Goal: Task Accomplishment & Management: Manage account settings

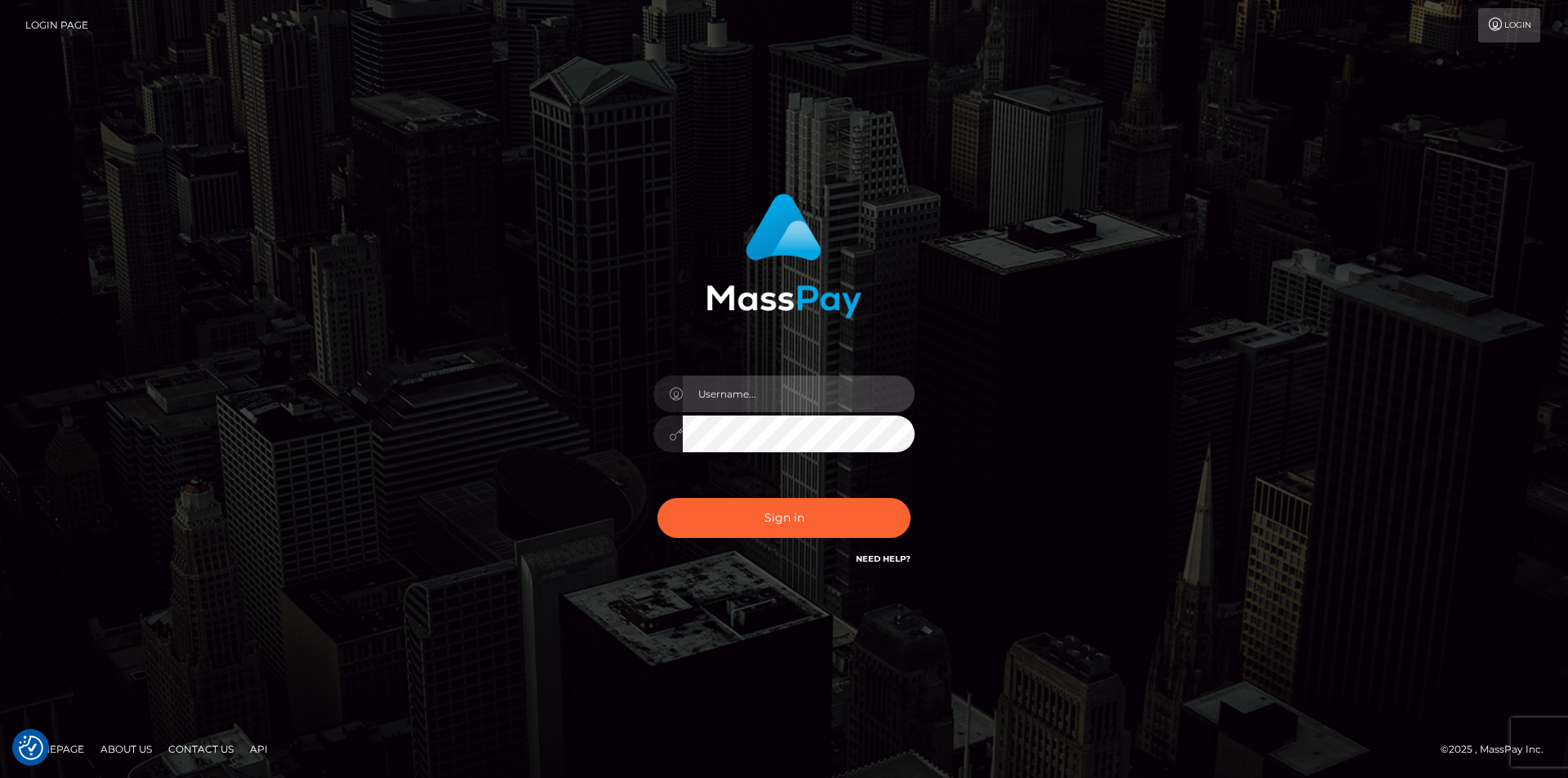
click at [747, 405] on input "text" at bounding box center [798, 393] width 232 height 37
type input "[EMAIL_ADDRESS][DOMAIN_NAME]"
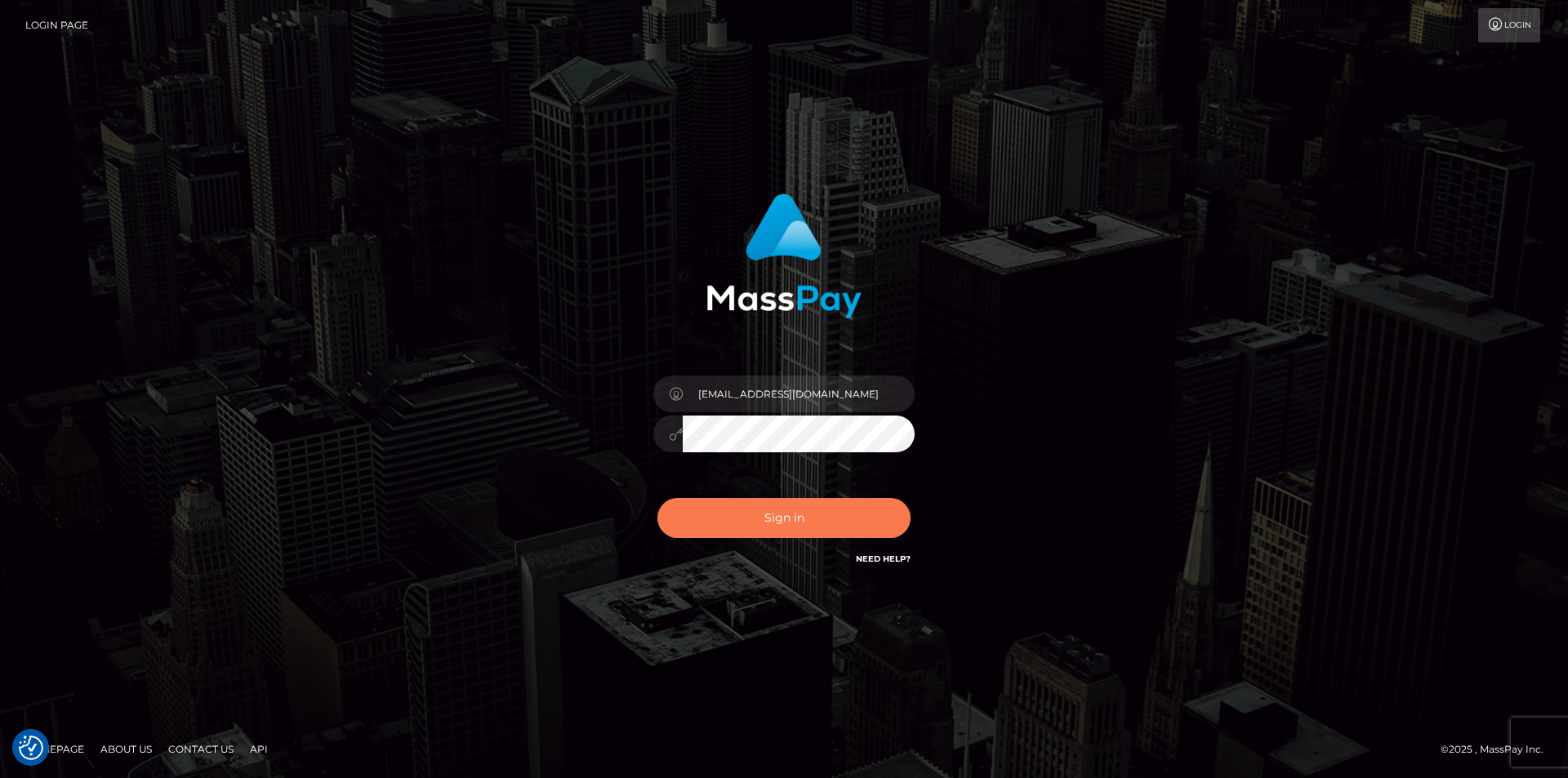
click at [810, 516] on button "Sign in" at bounding box center [784, 518] width 253 height 40
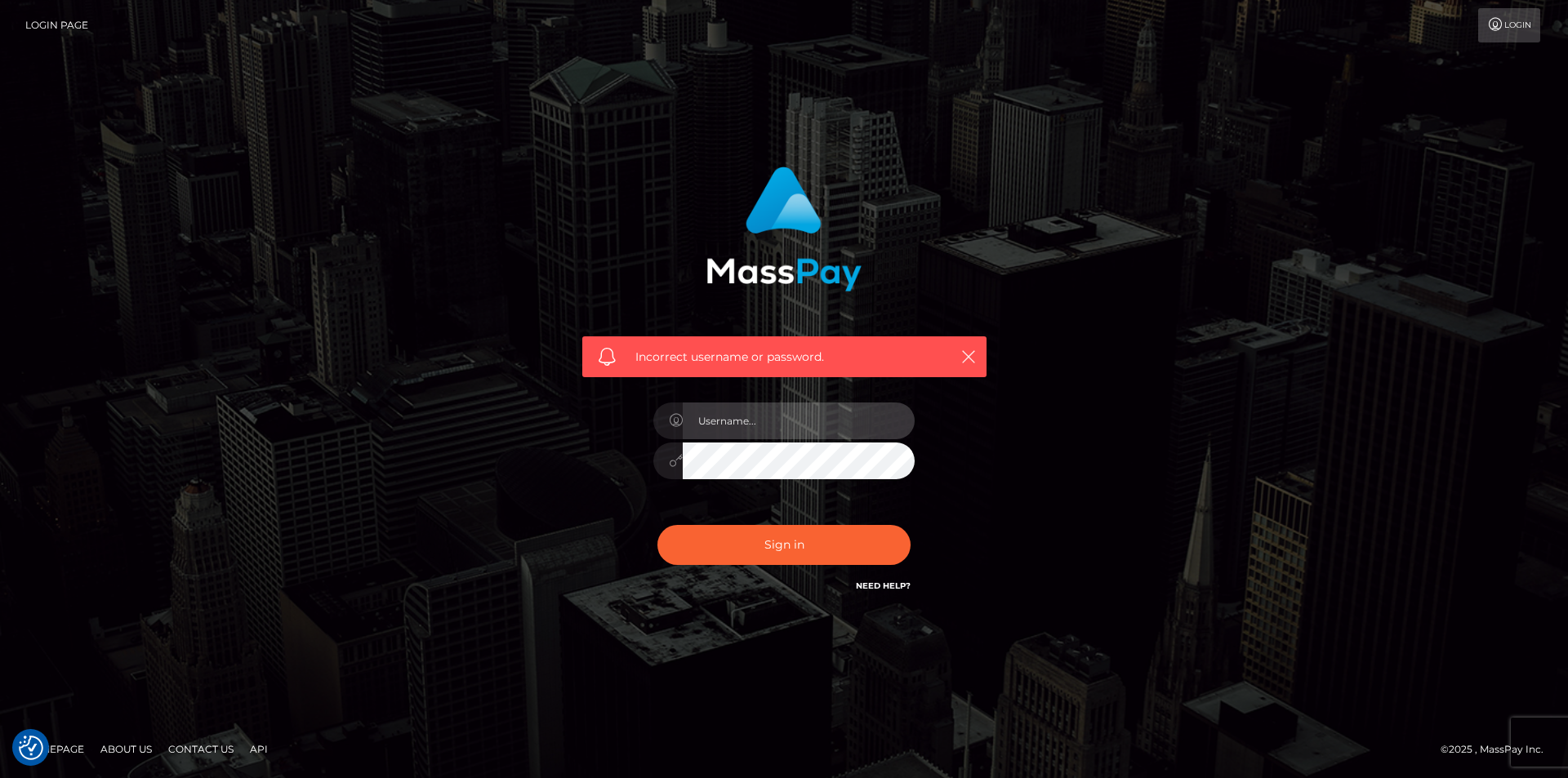
click at [768, 417] on input "text" at bounding box center [798, 421] width 232 height 37
type input "[EMAIL_ADDRESS][DOMAIN_NAME]"
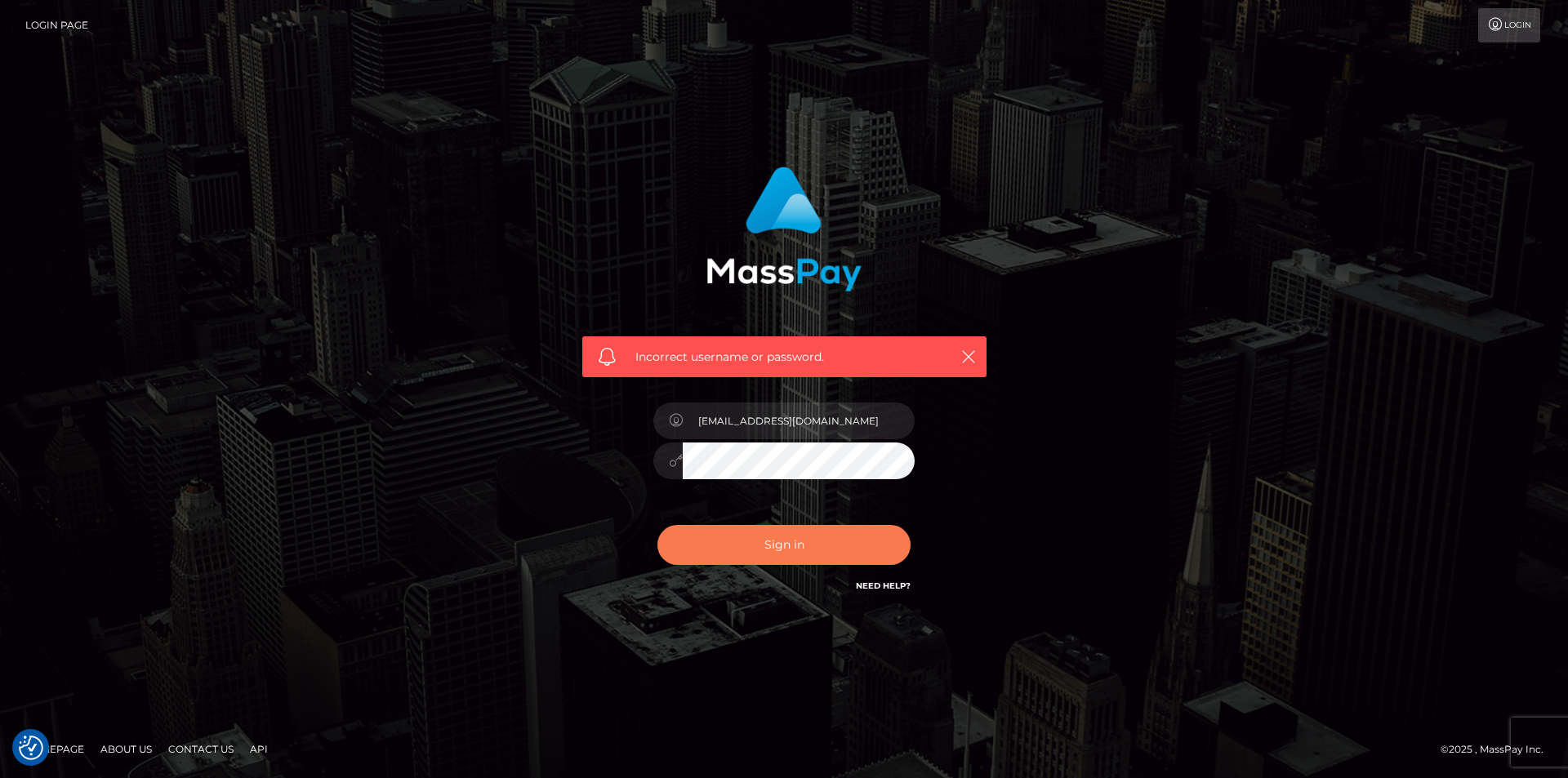
click at [712, 530] on button "Sign in" at bounding box center [784, 545] width 253 height 40
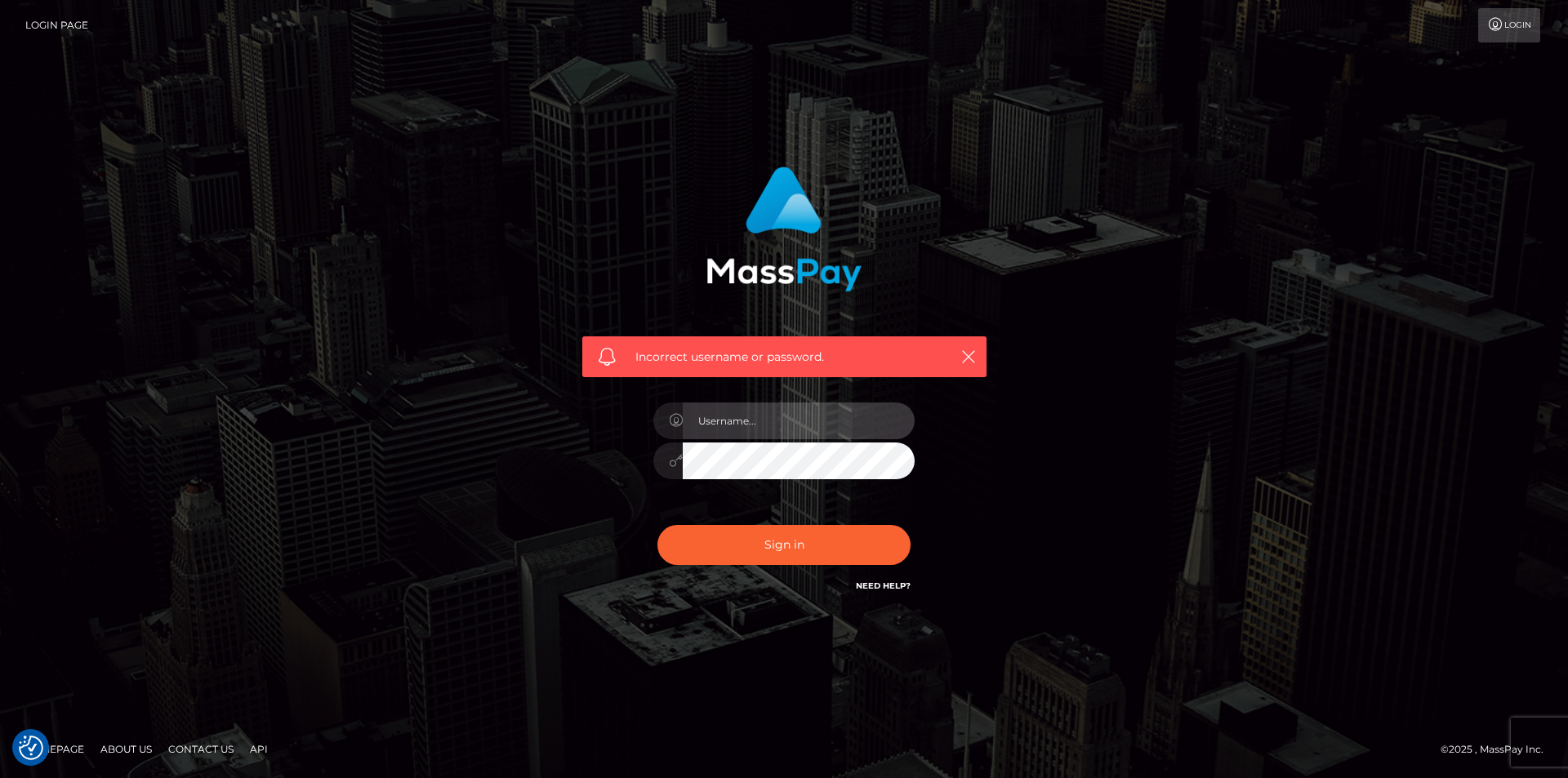
click at [816, 423] on input "text" at bounding box center [798, 421] width 232 height 37
type input "[EMAIL_ADDRESS][DOMAIN_NAME]"
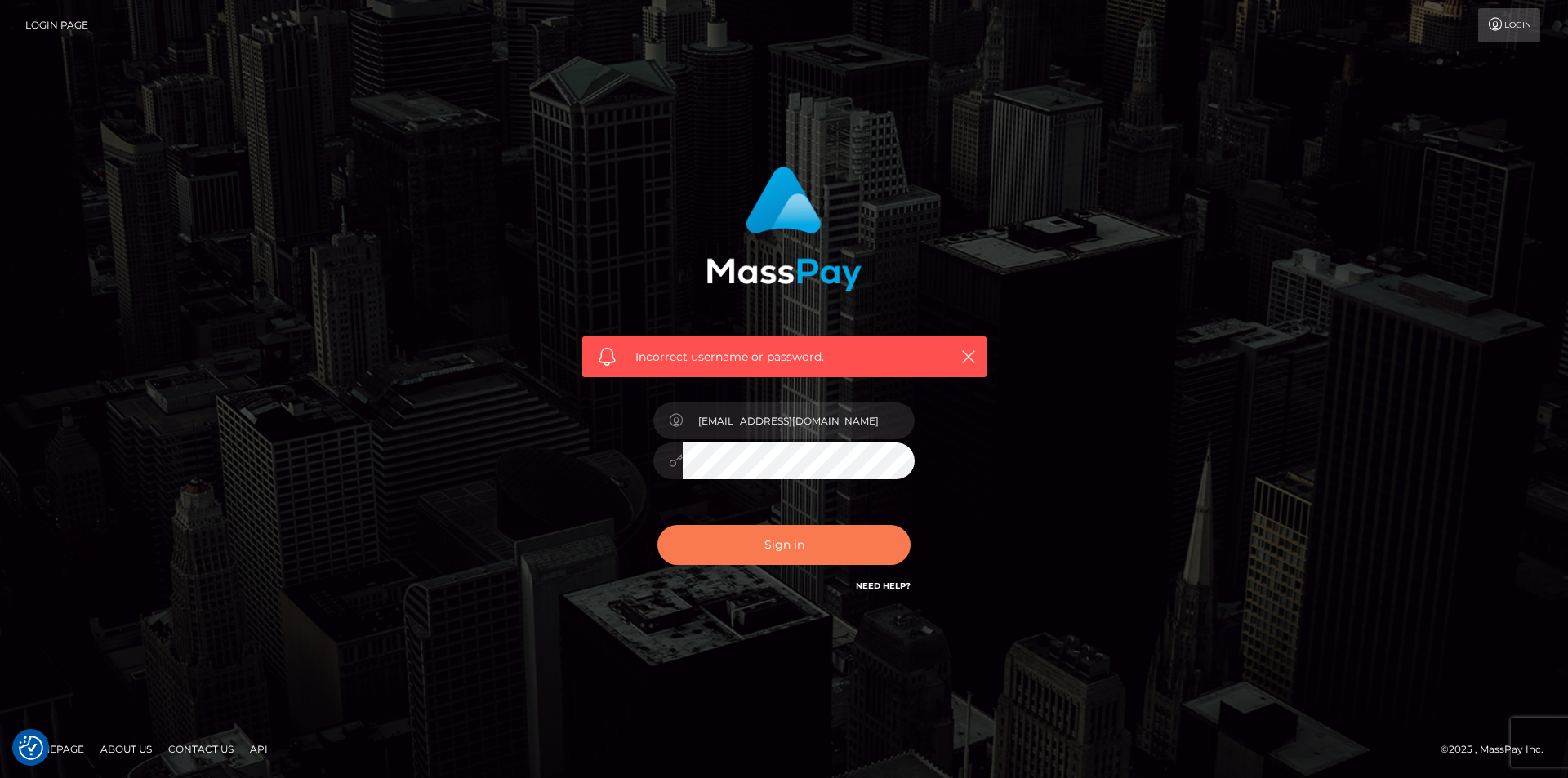
click at [737, 542] on button "Sign in" at bounding box center [784, 545] width 253 height 40
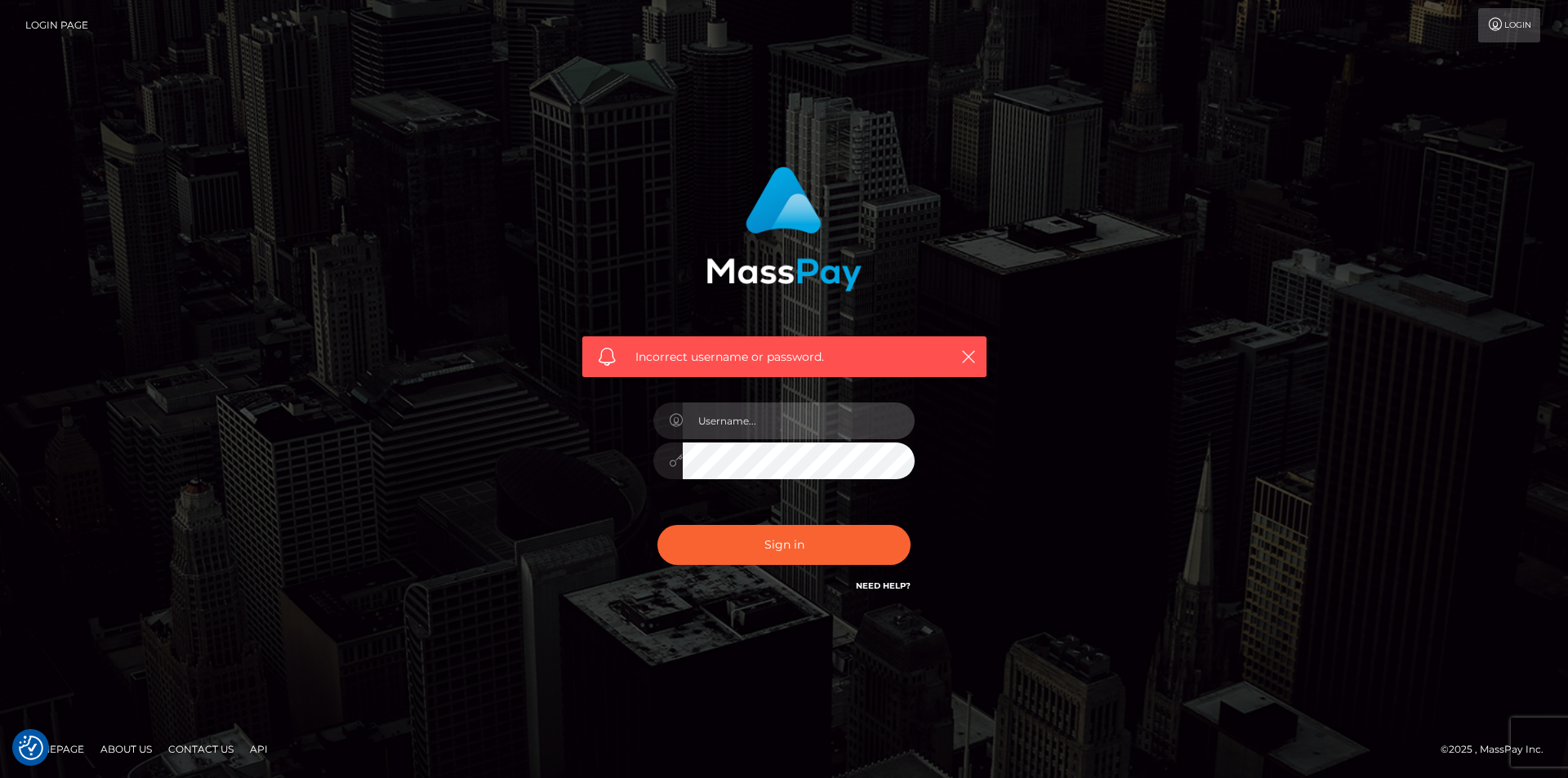
click at [741, 435] on input "text" at bounding box center [798, 421] width 232 height 37
type input "[EMAIL_ADDRESS][DOMAIN_NAME]"
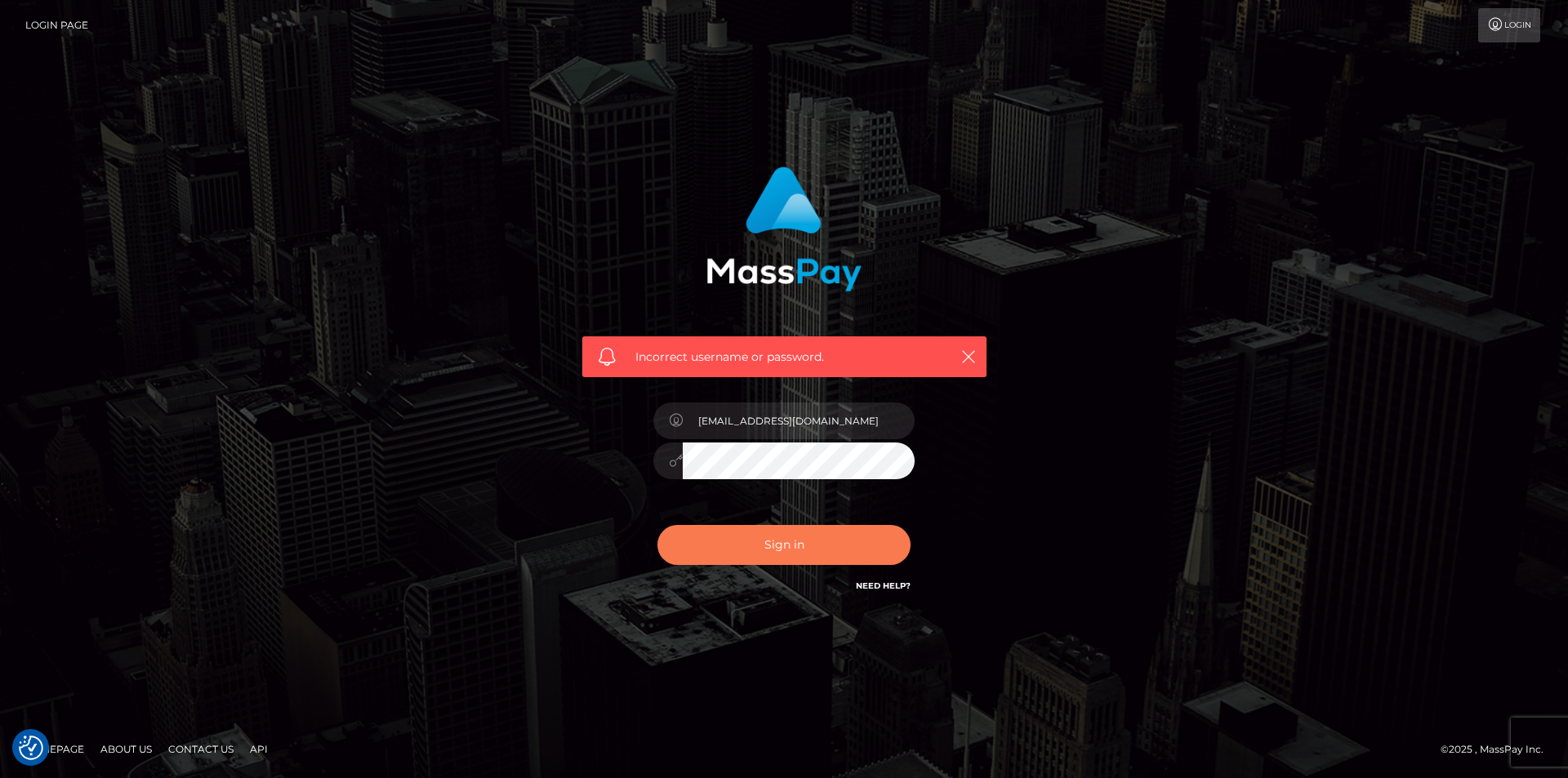
click at [773, 538] on button "Sign in" at bounding box center [784, 545] width 253 height 40
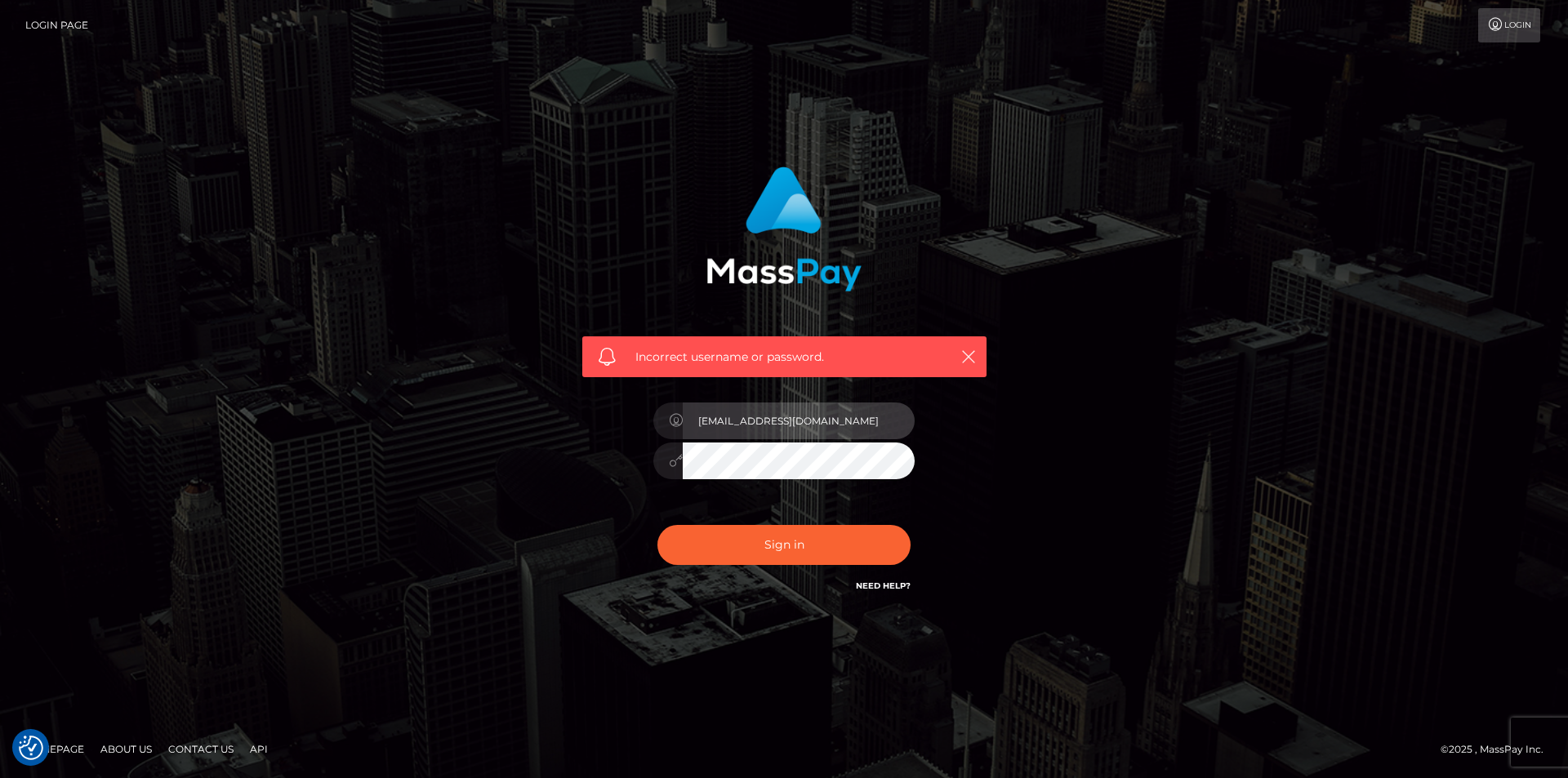
click at [761, 426] on input "[EMAIL_ADDRESS][DOMAIN_NAME]" at bounding box center [798, 421] width 232 height 37
drag, startPoint x: 775, startPoint y: 422, endPoint x: 998, endPoint y: 449, distance: 224.6
click at [998, 449] on div "Incorrect username or password. [EMAIL_ADDRESS][DOMAIN_NAME]" at bounding box center [784, 380] width 429 height 453
type input "goddesstinaca"
click at [1099, 400] on div "Incorrect username or password. goddesstinaca" at bounding box center [784, 388] width 931 height 469
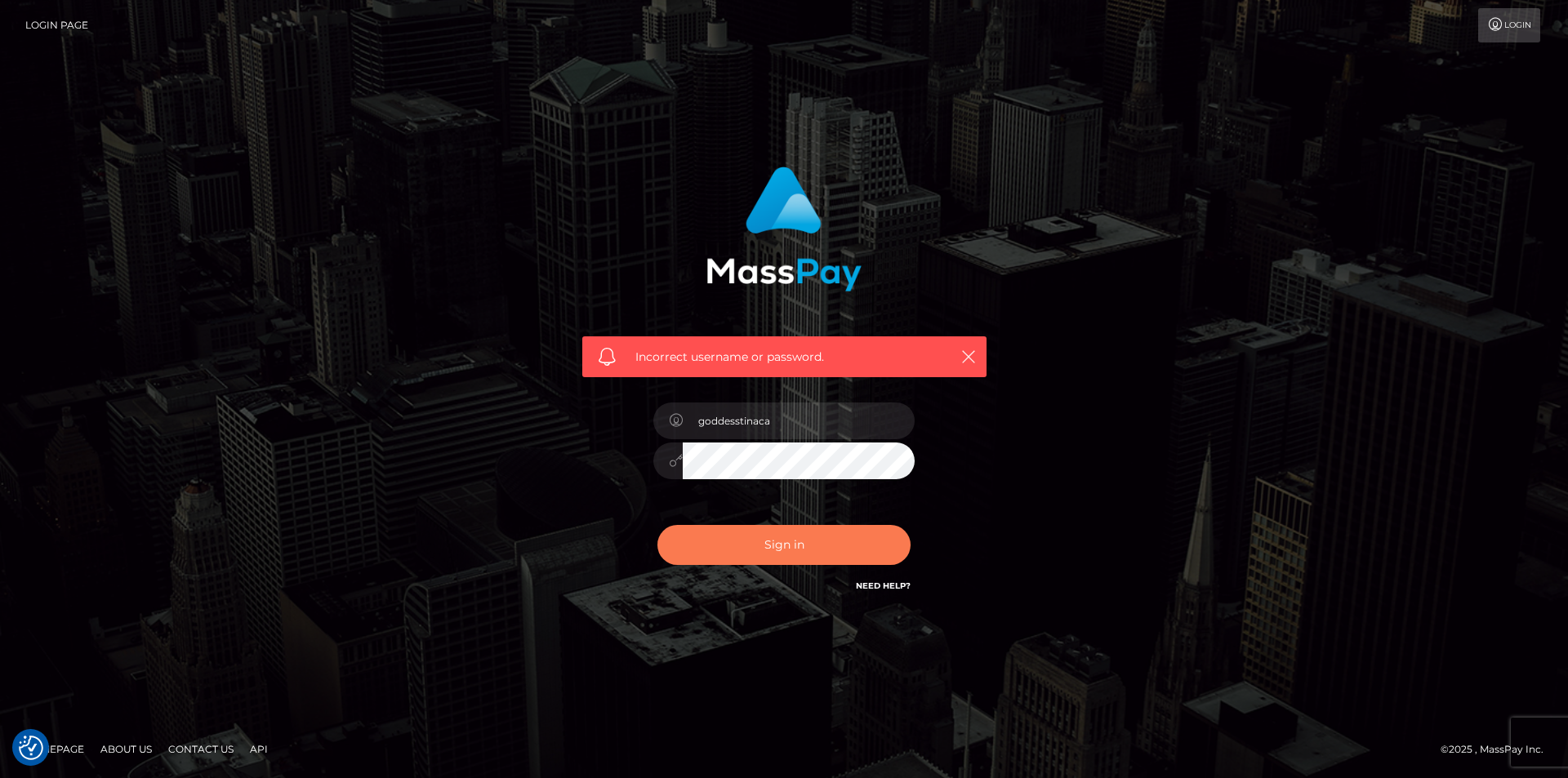
click at [830, 546] on button "Sign in" at bounding box center [784, 545] width 253 height 40
